Goal: Task Accomplishment & Management: Complete application form

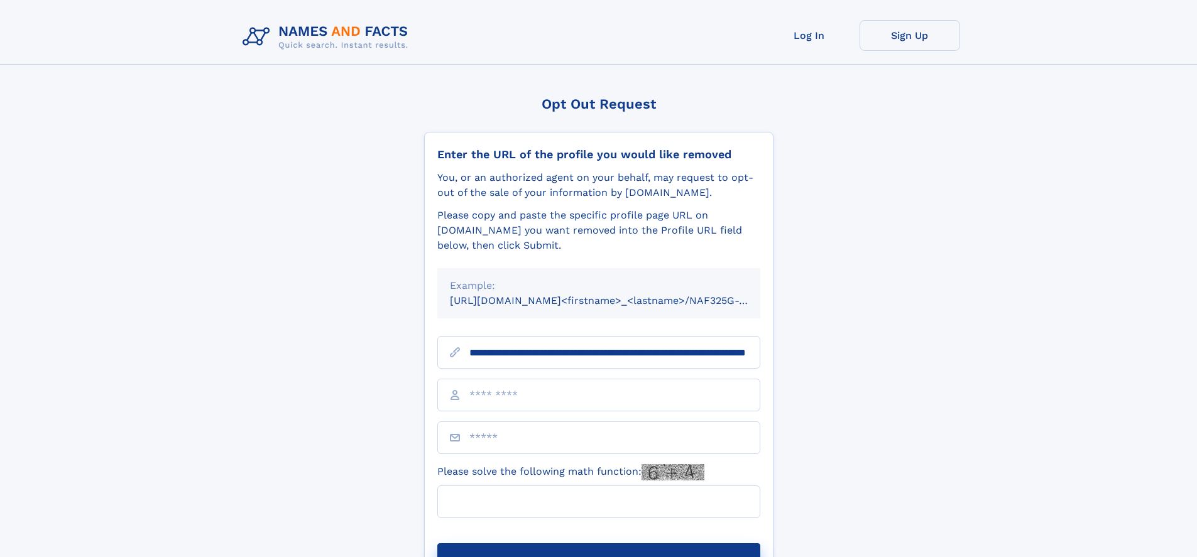
scroll to position [0, 132]
type input "**********"
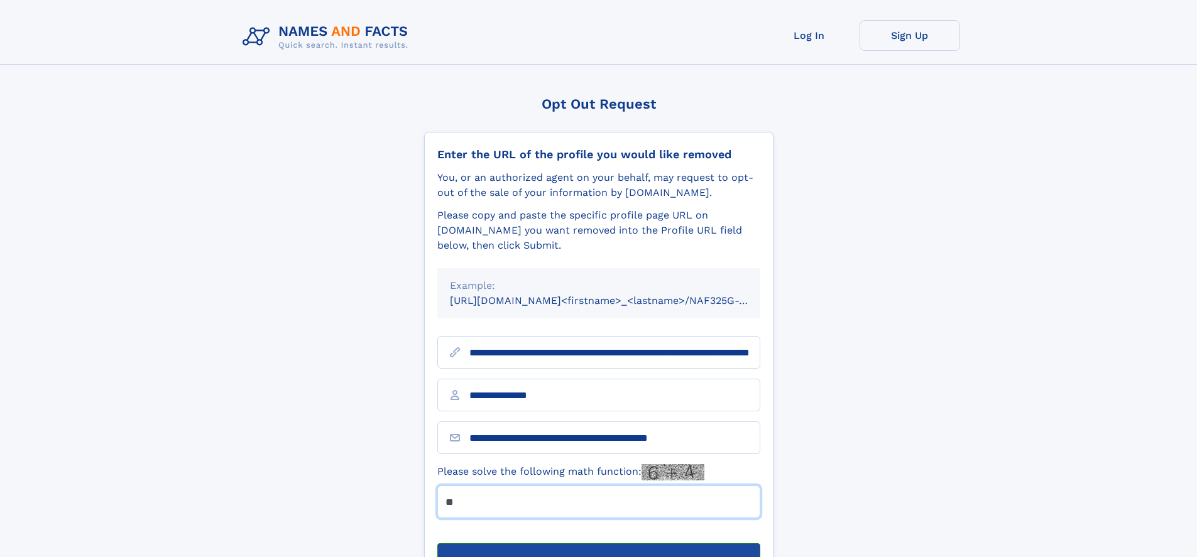
type input "**"
click at [598, 544] on button "Submit Opt Out Request" at bounding box center [598, 564] width 323 height 40
